Goal: Navigation & Orientation: Find specific page/section

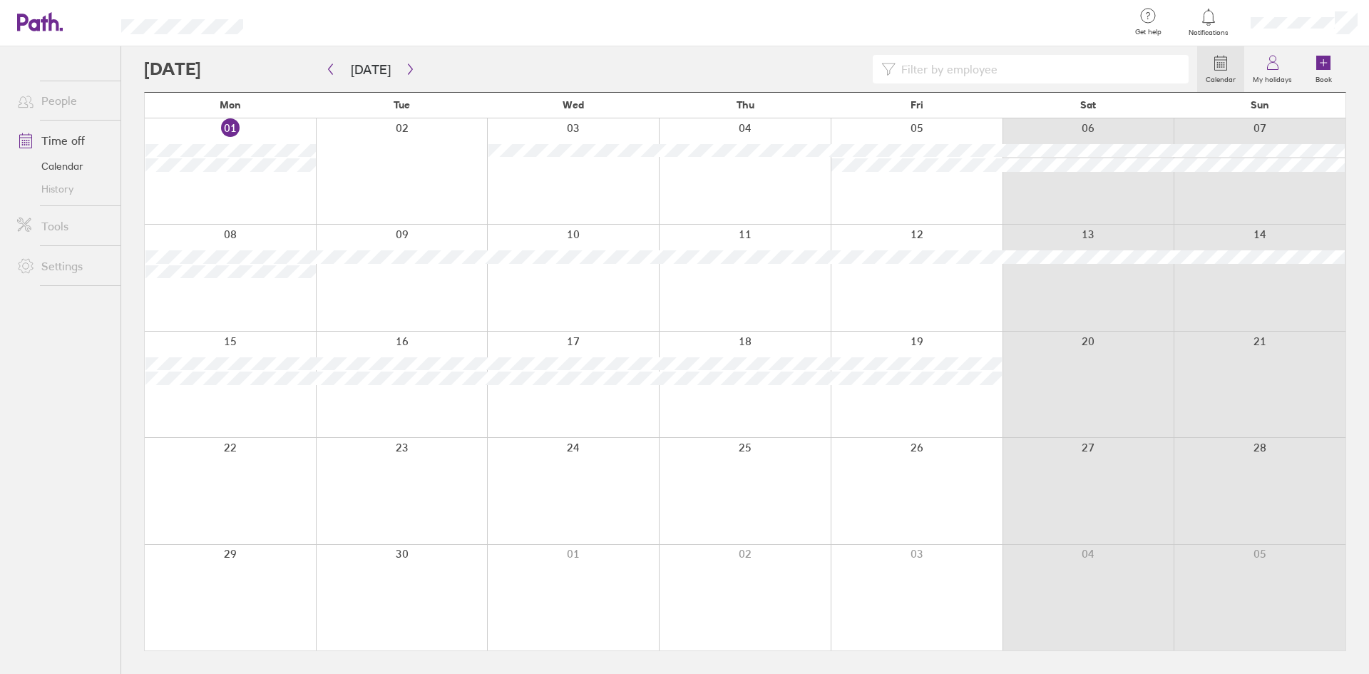
click at [988, 5] on div at bounding box center [692, 23] width 852 height 46
click at [1280, 68] on icon at bounding box center [1272, 62] width 17 height 17
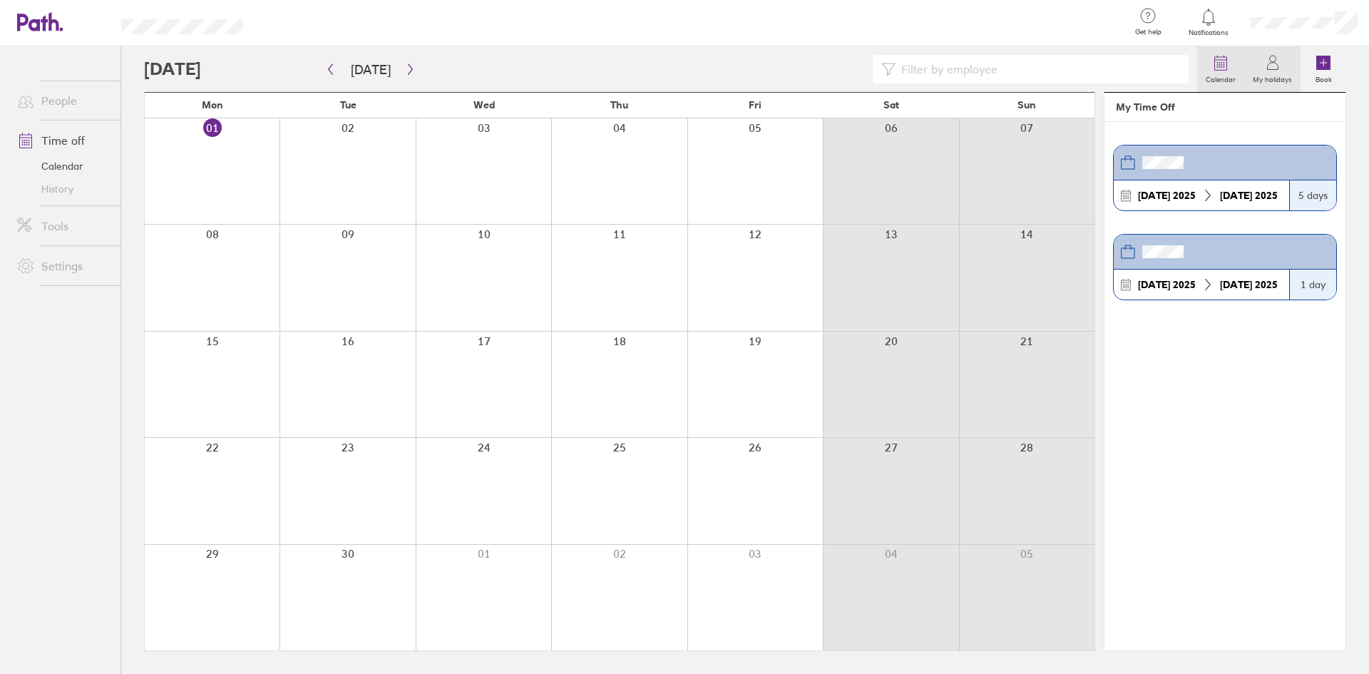
click at [1224, 71] on label "Calendar" at bounding box center [1220, 77] width 47 height 13
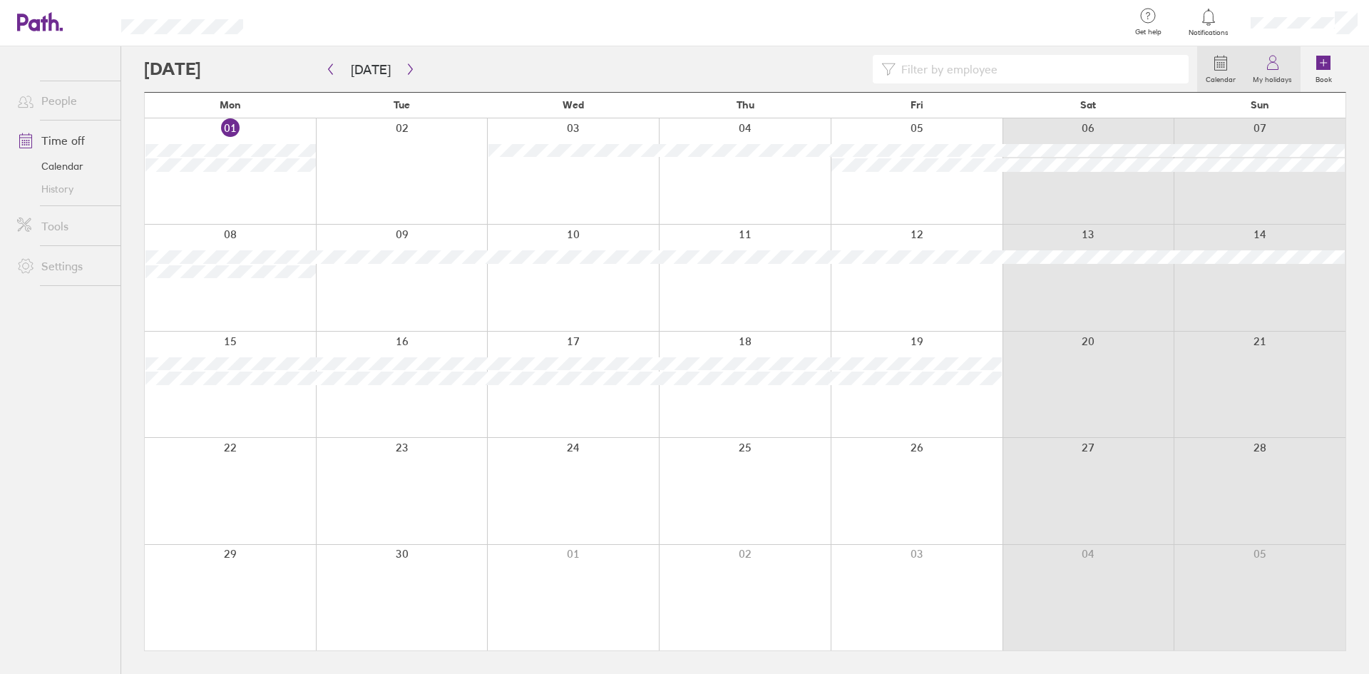
click at [1262, 68] on link "My holidays" at bounding box center [1272, 69] width 56 height 46
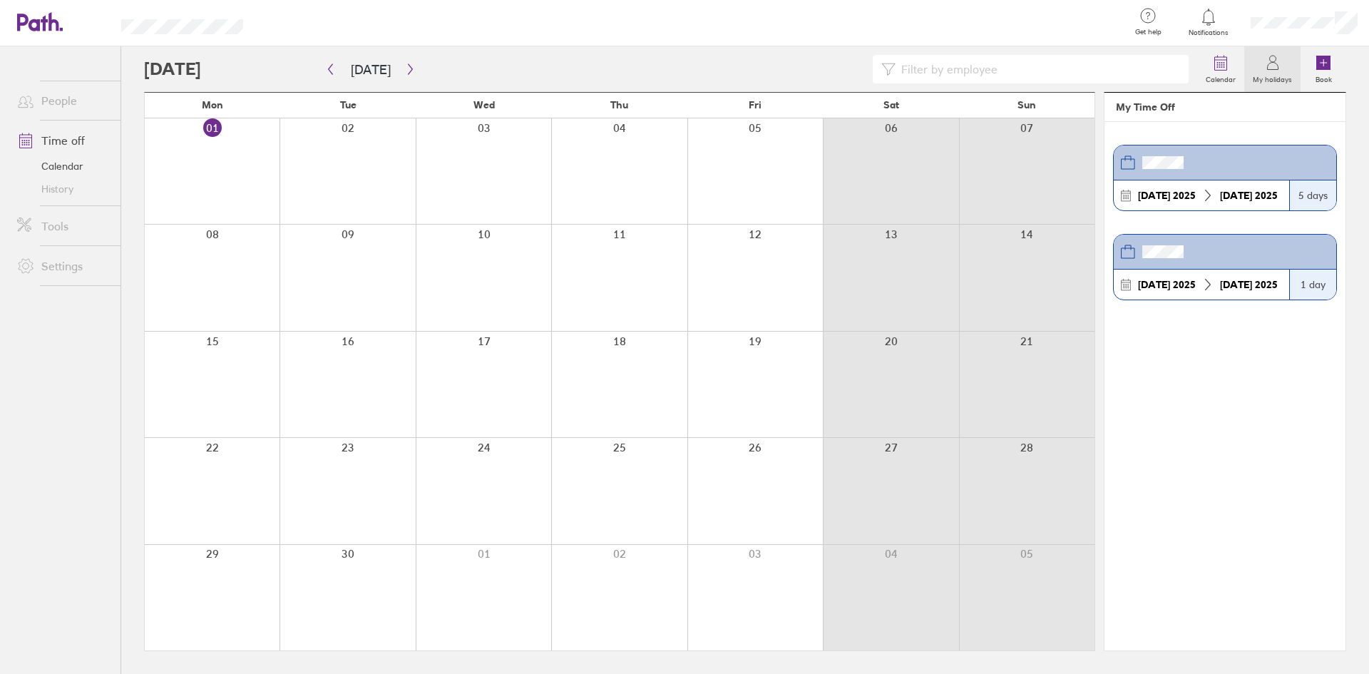
click at [82, 140] on link "Time off" at bounding box center [63, 140] width 115 height 29
